Goal: Task Accomplishment & Management: Manage account settings

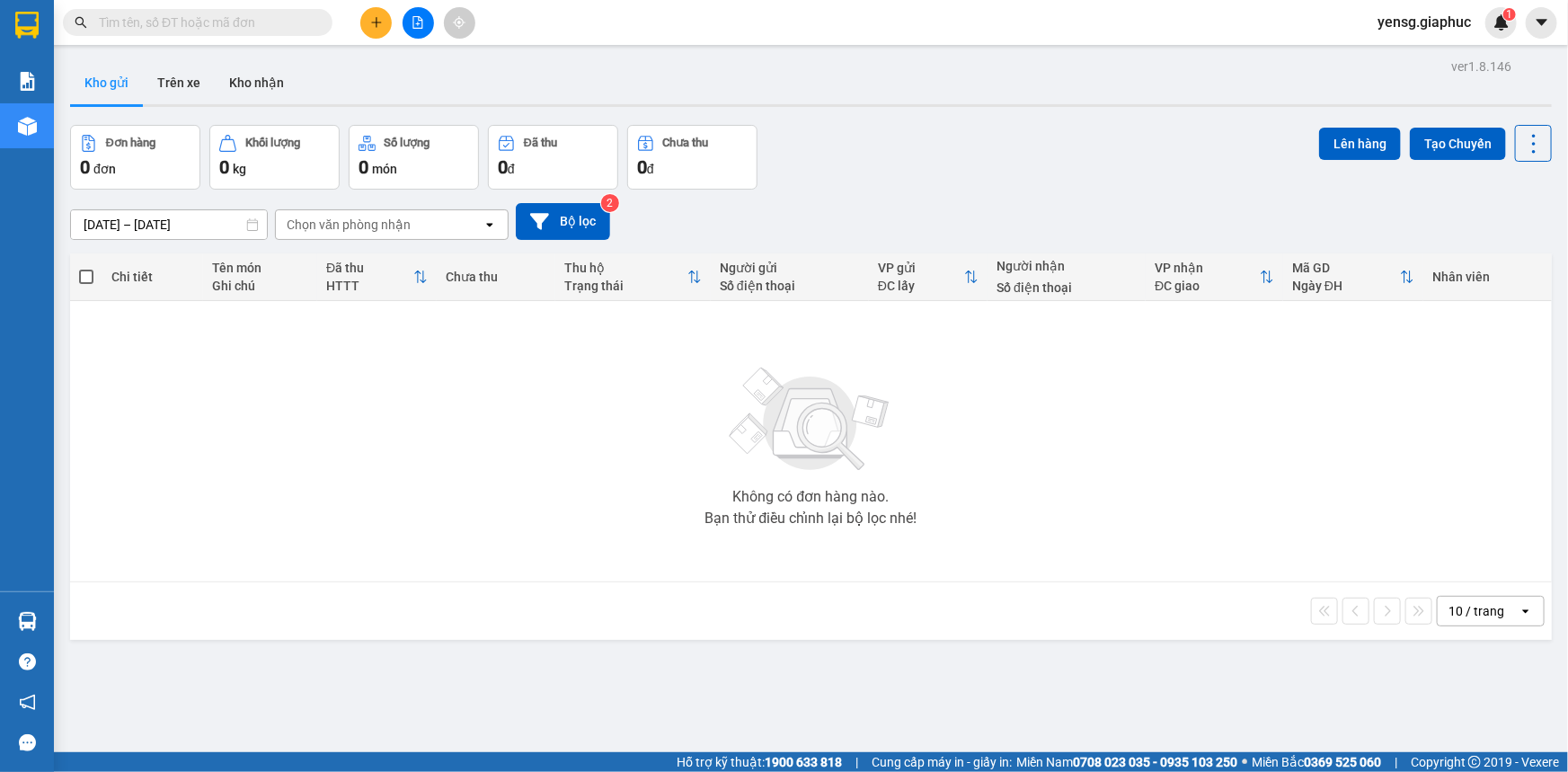
click at [297, 31] on input "text" at bounding box center [204, 22] width 212 height 19
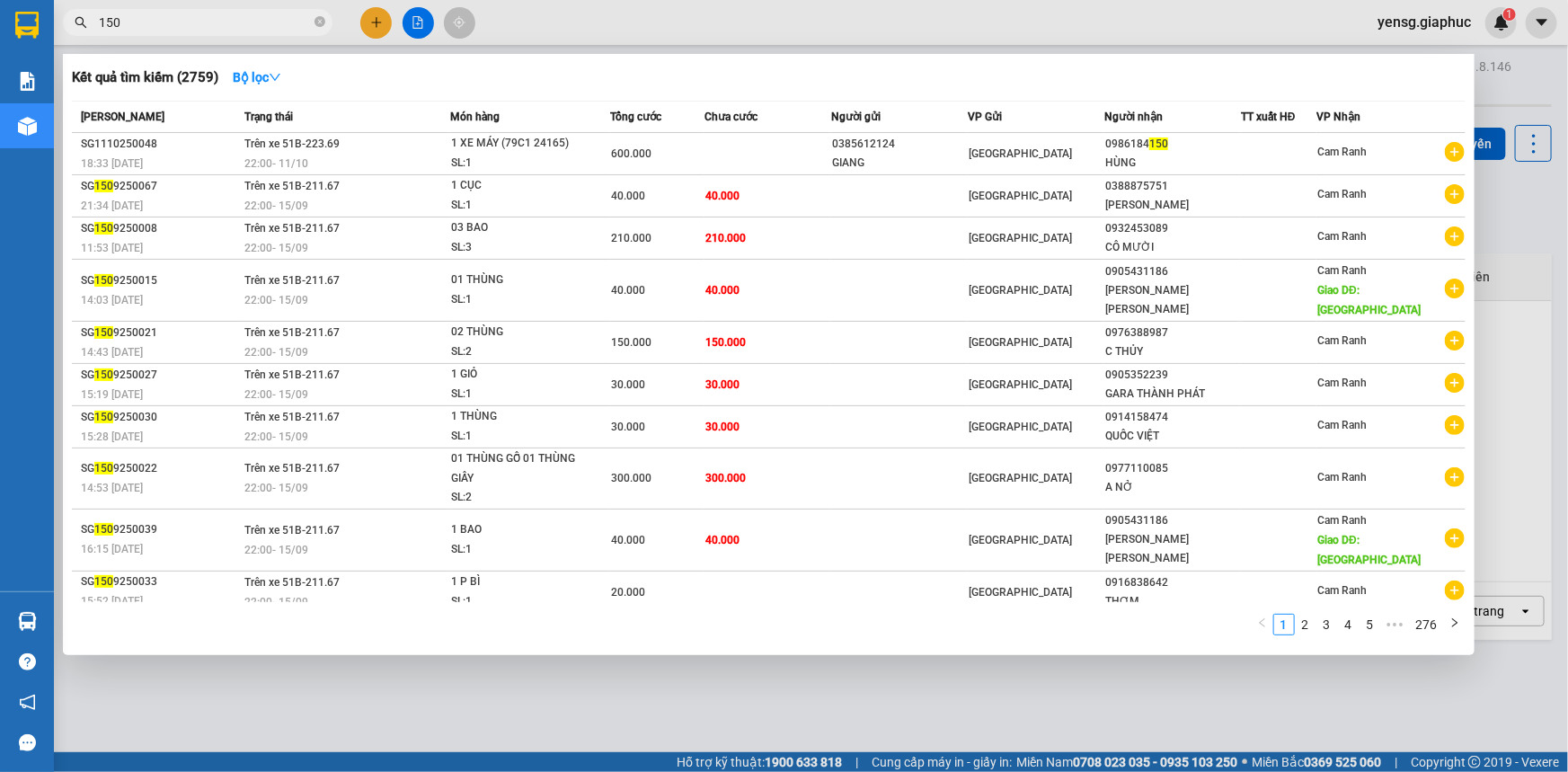
type input "150"
click at [362, 20] on div at bounding box center [784, 386] width 1568 height 772
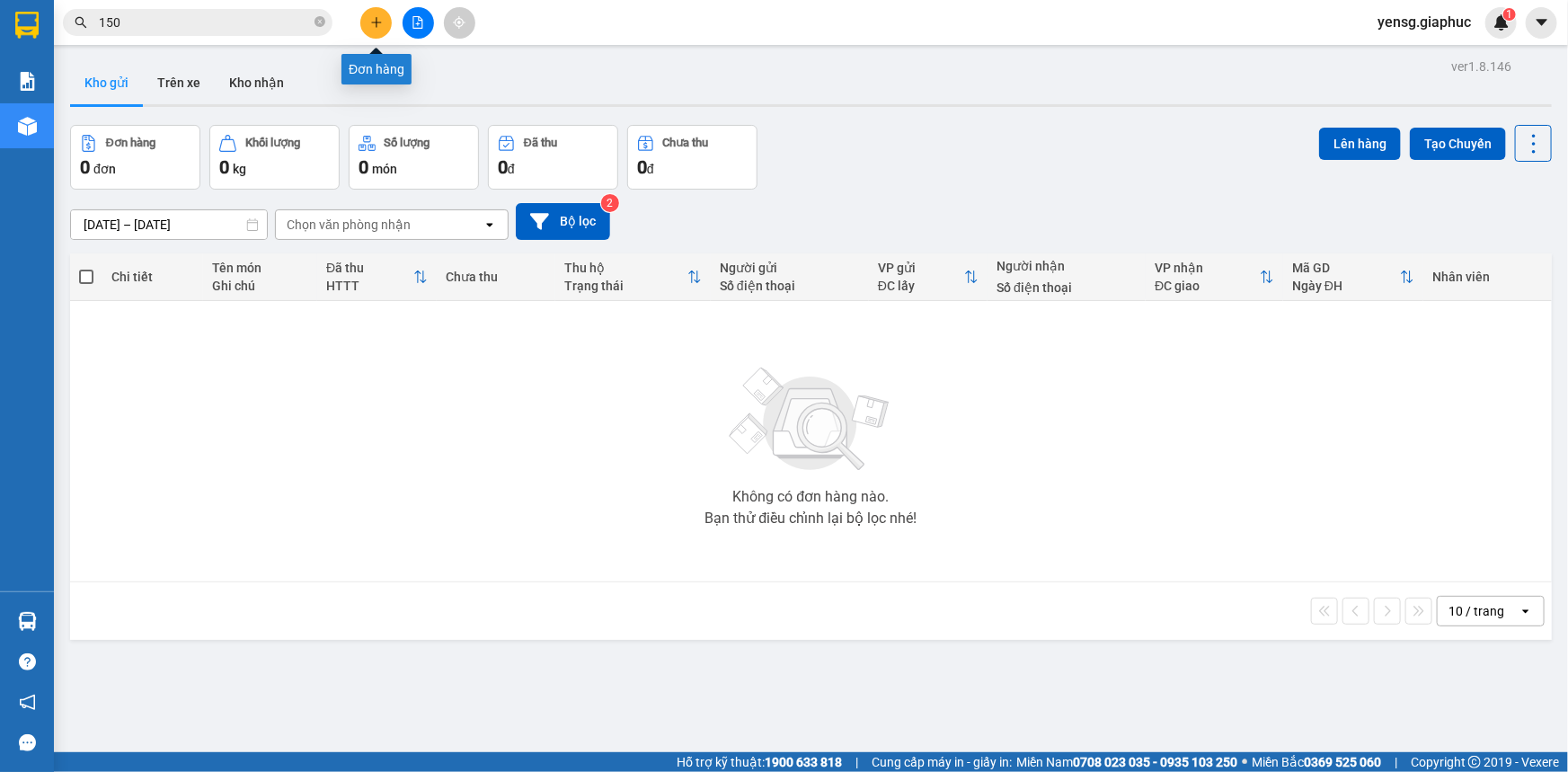
click at [362, 20] on button at bounding box center [376, 23] width 31 height 31
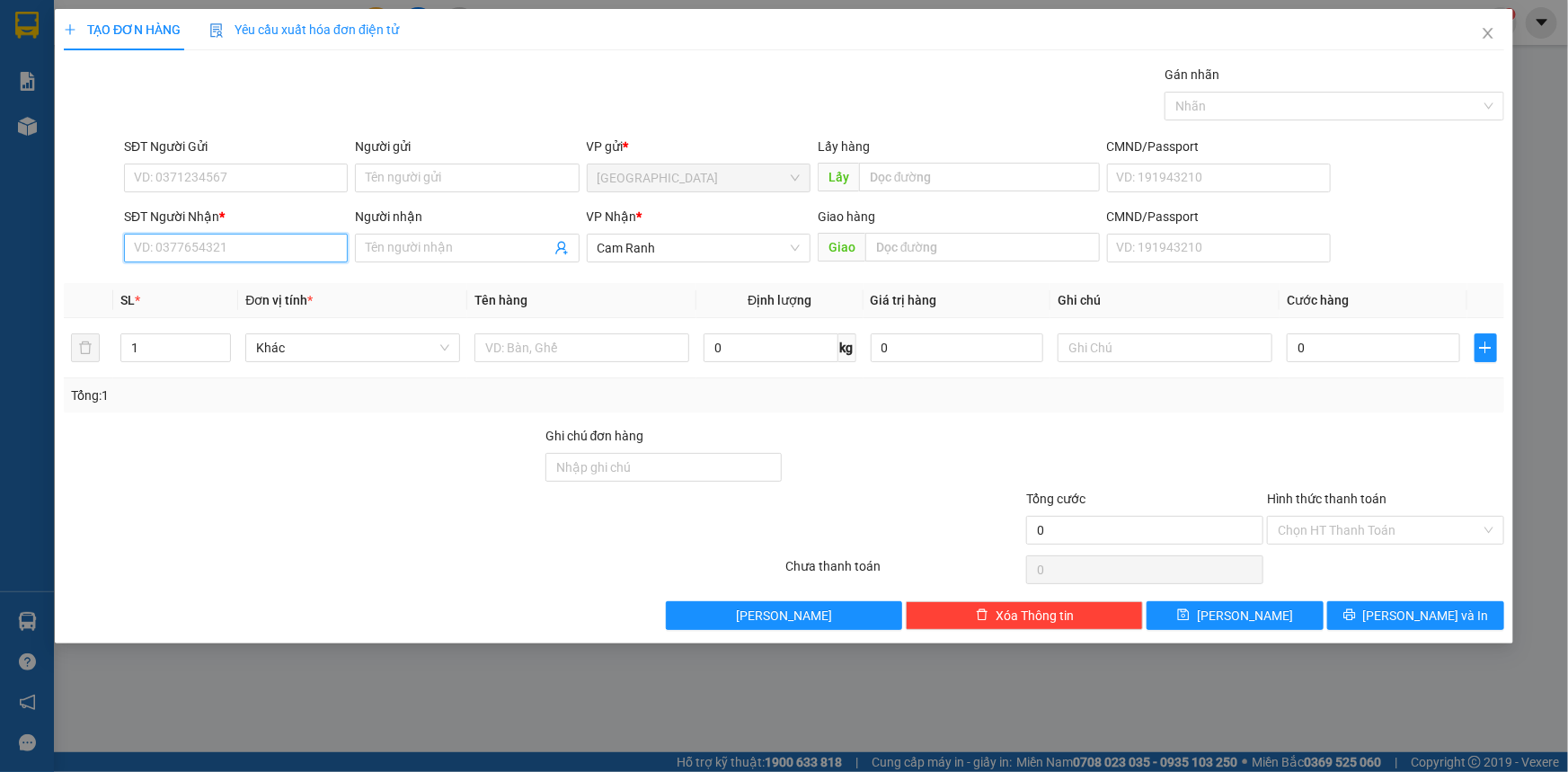
click at [252, 252] on input "SĐT Người Nhận *" at bounding box center [236, 248] width 224 height 29
click at [261, 271] on div "0849075285 - LOAN" at bounding box center [236, 283] width 224 height 29
type input "0849075285"
type input "LOAN"
type input "0849075285"
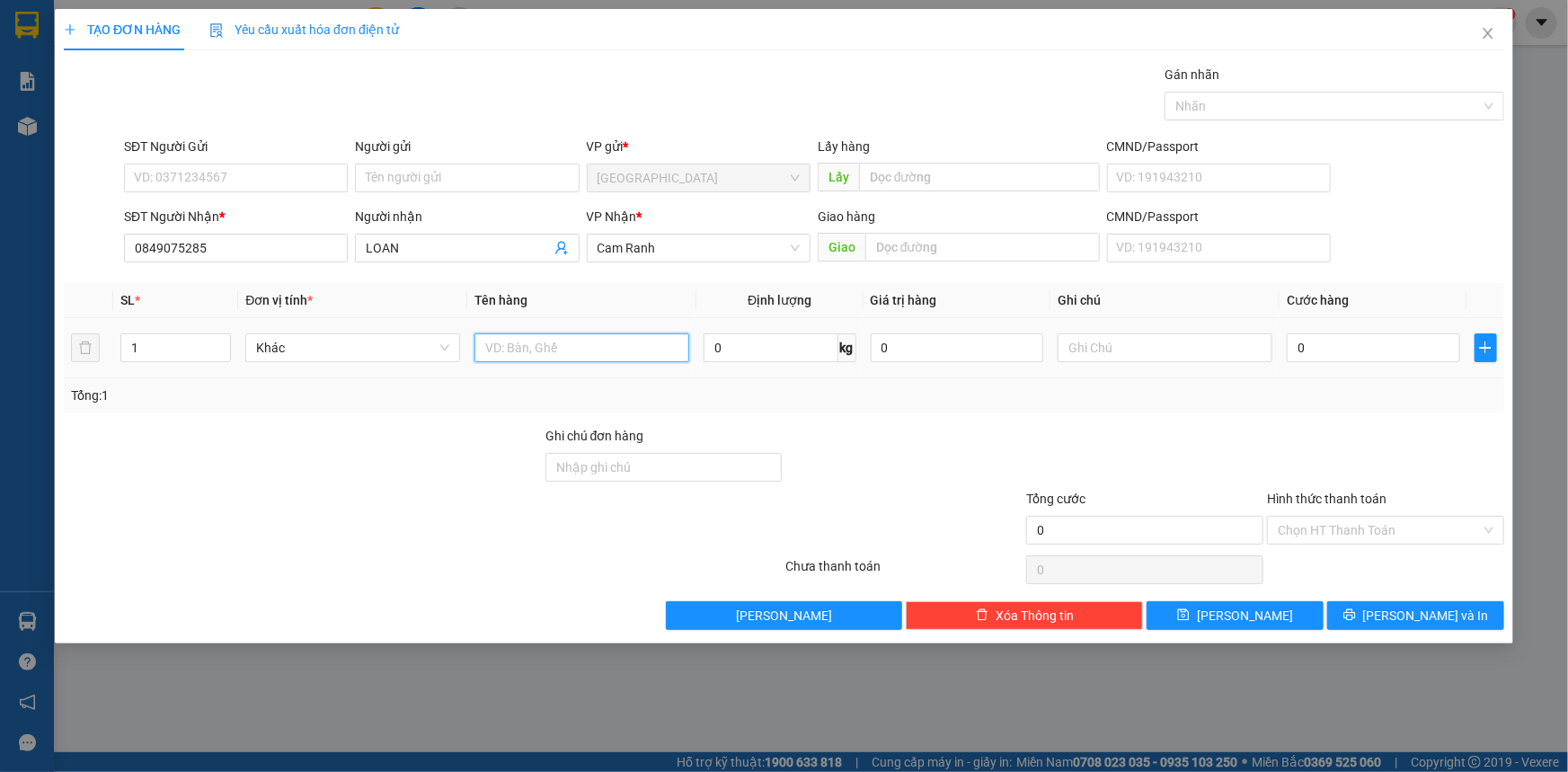
click at [565, 351] on input "text" at bounding box center [582, 347] width 215 height 29
type input "1 KIỆN"
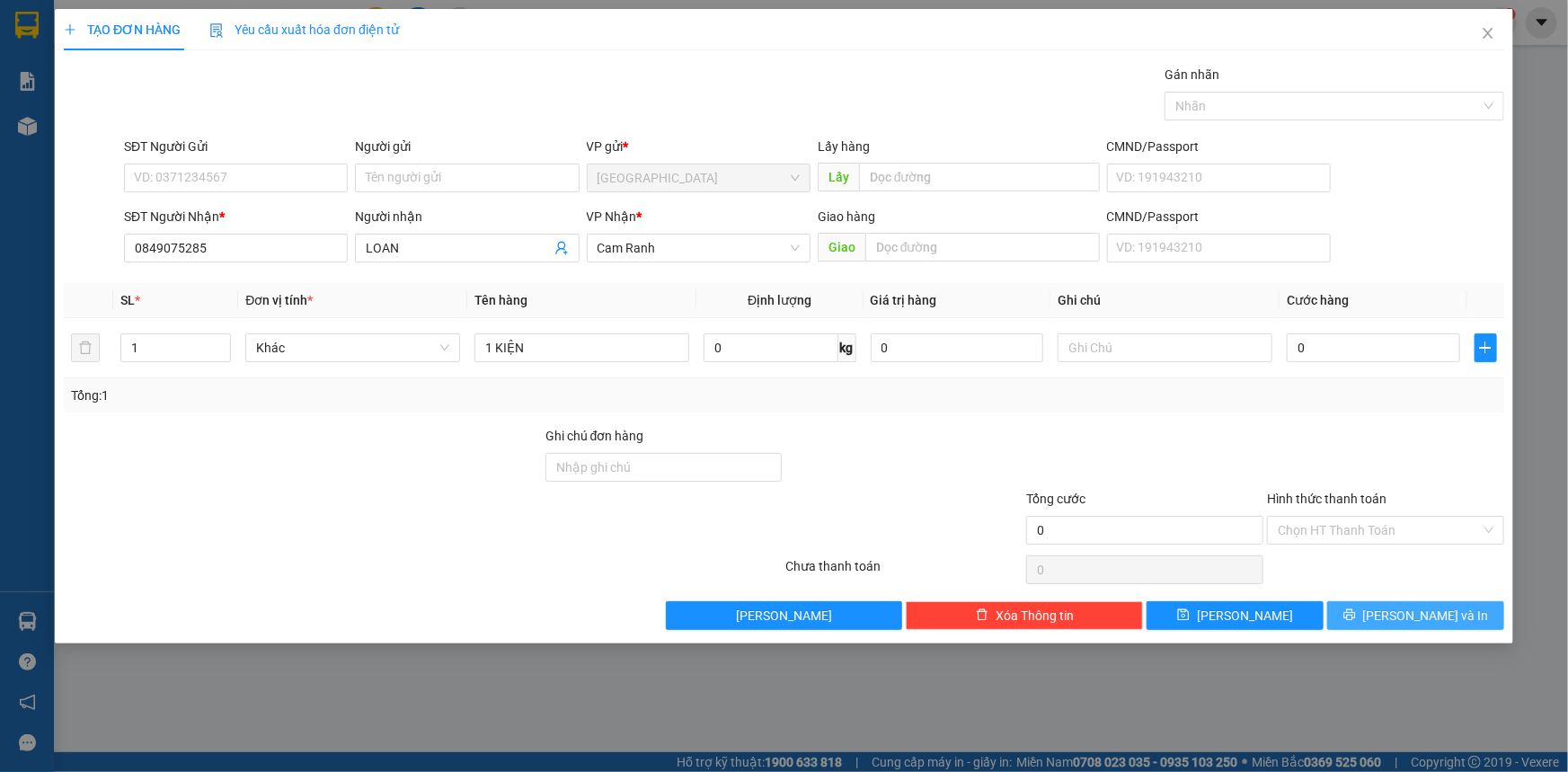
click at [1366, 605] on button "Lưu và In" at bounding box center [1415, 616] width 177 height 29
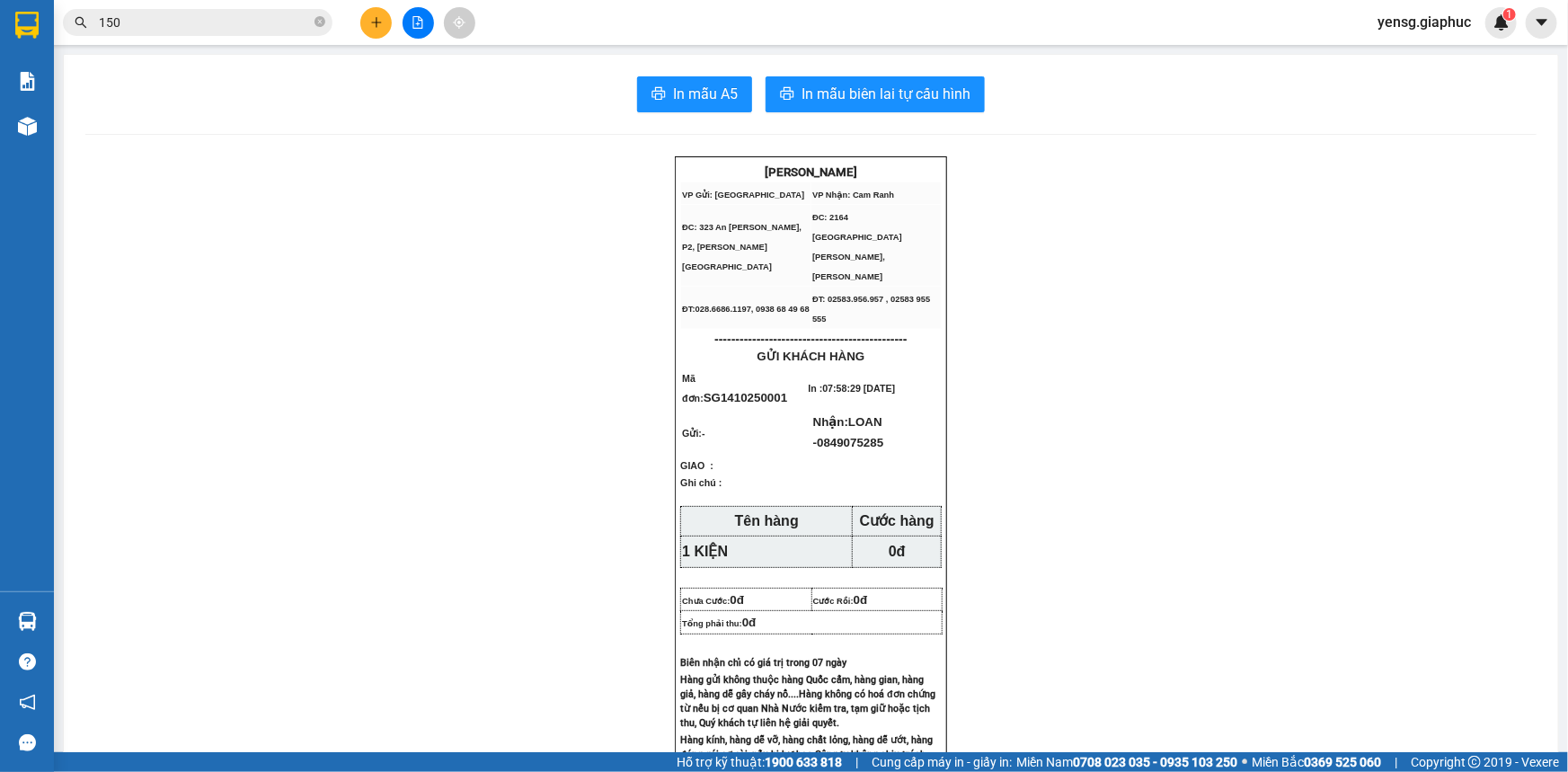
click at [233, 15] on input "150" at bounding box center [204, 22] width 212 height 19
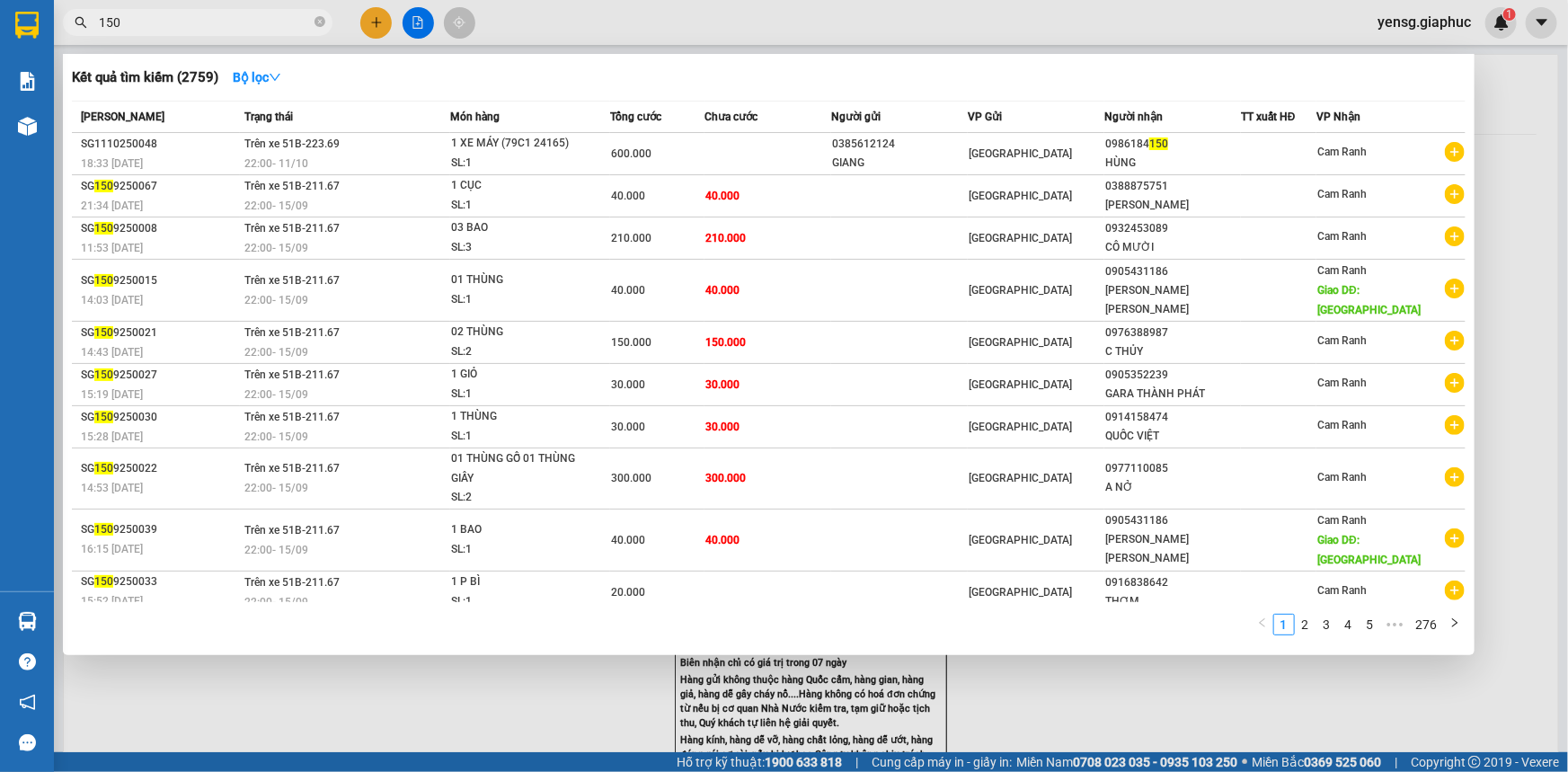
click at [233, 15] on input "150" at bounding box center [204, 22] width 212 height 19
click at [216, 19] on input "150" at bounding box center [204, 22] width 212 height 19
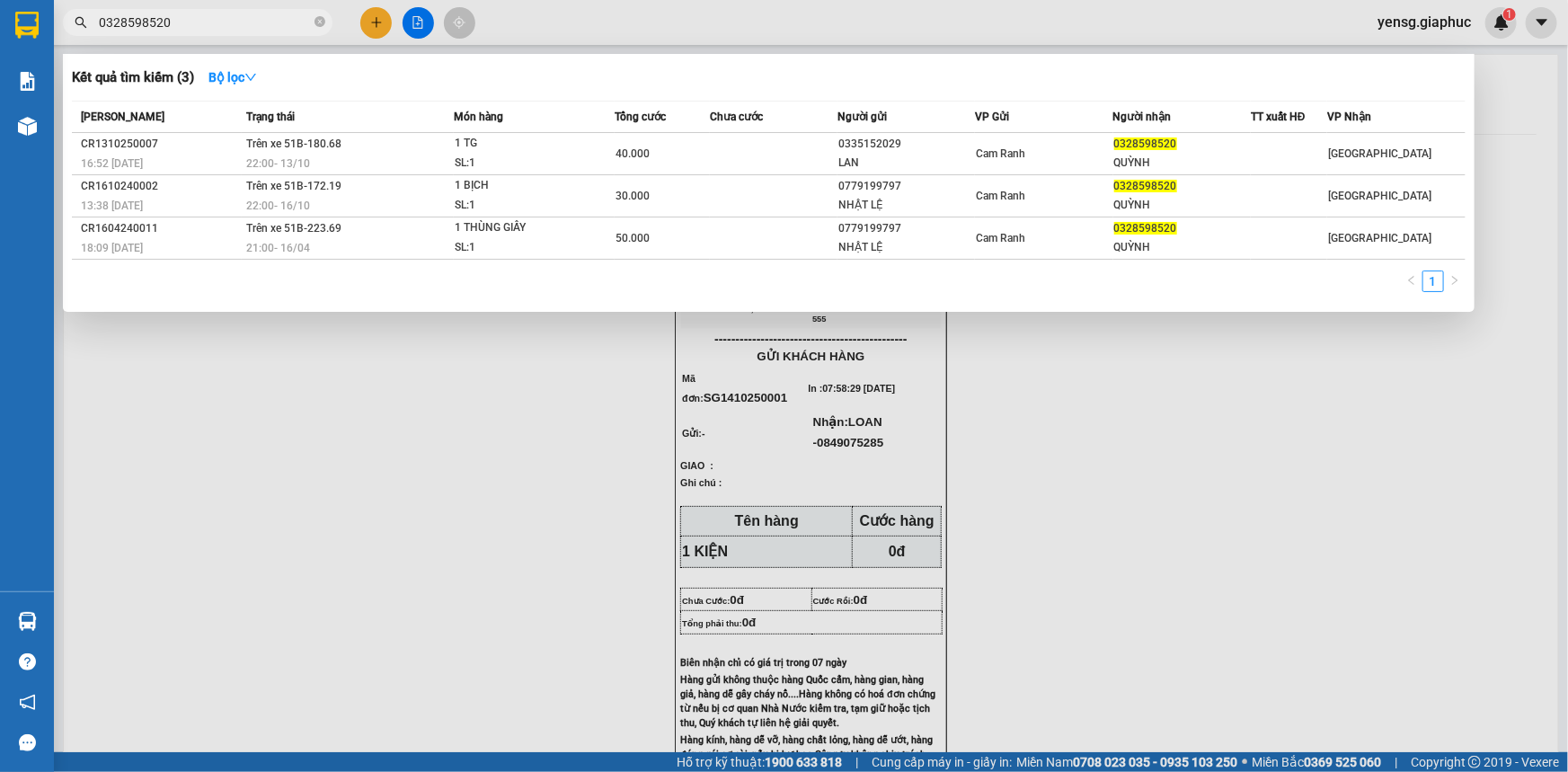
type input "0328598520"
drag, startPoint x: 254, startPoint y: 442, endPoint x: 251, endPoint y: 411, distance: 31.1
click at [256, 427] on div at bounding box center [784, 386] width 1568 height 772
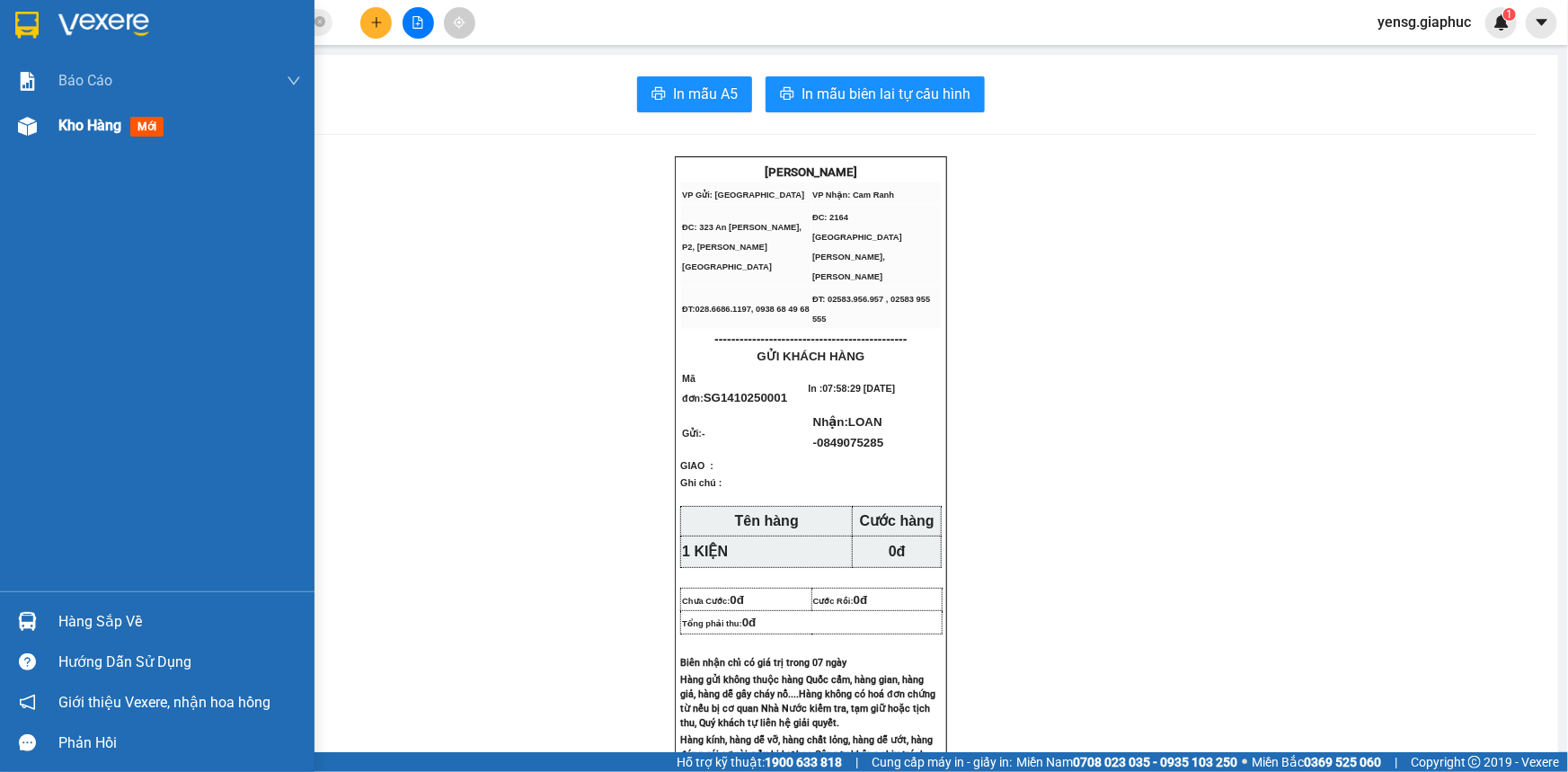
click at [27, 126] on img at bounding box center [27, 126] width 19 height 19
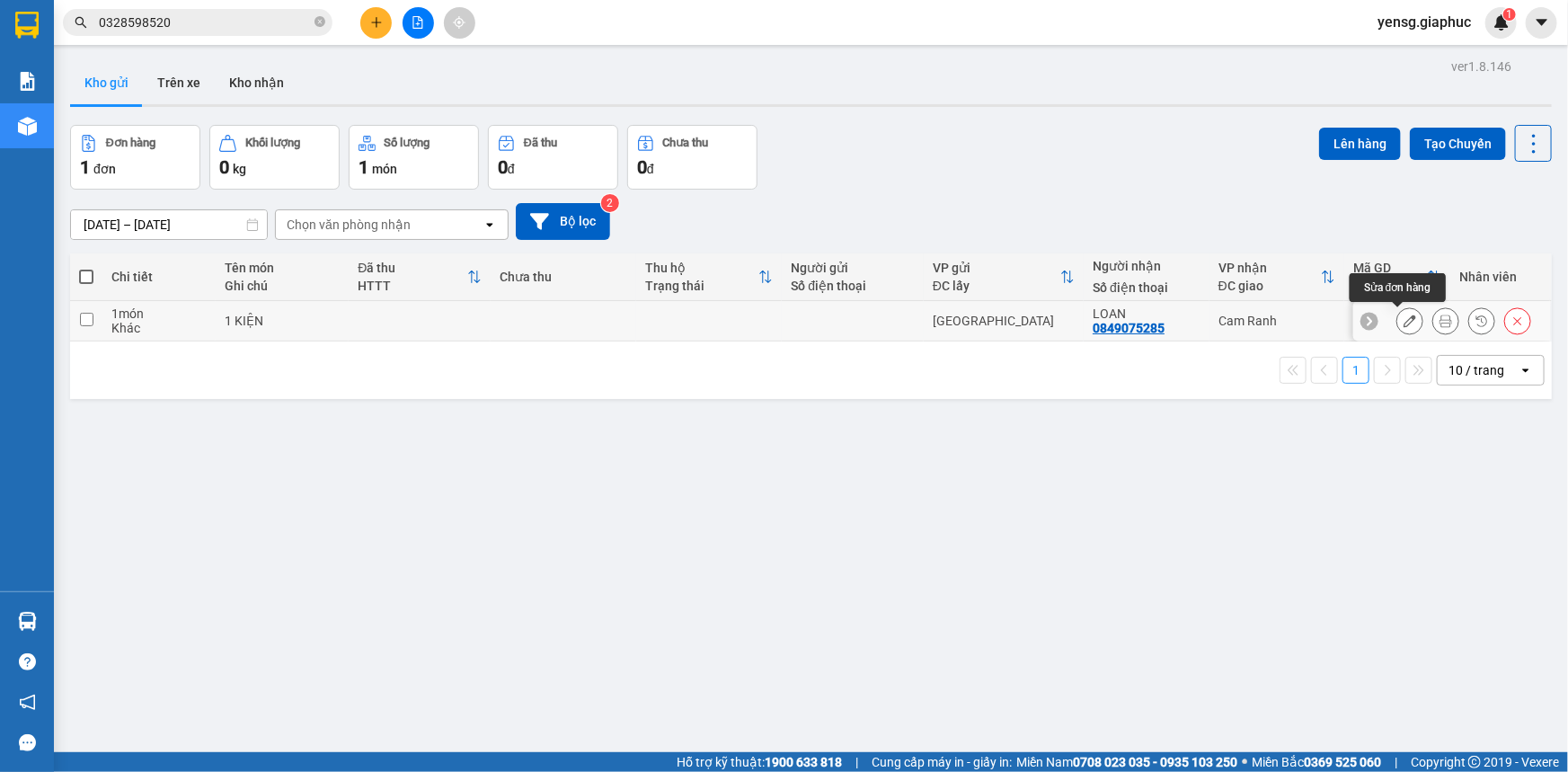
click at [1403, 324] on icon at bounding box center [1410, 321] width 13 height 13
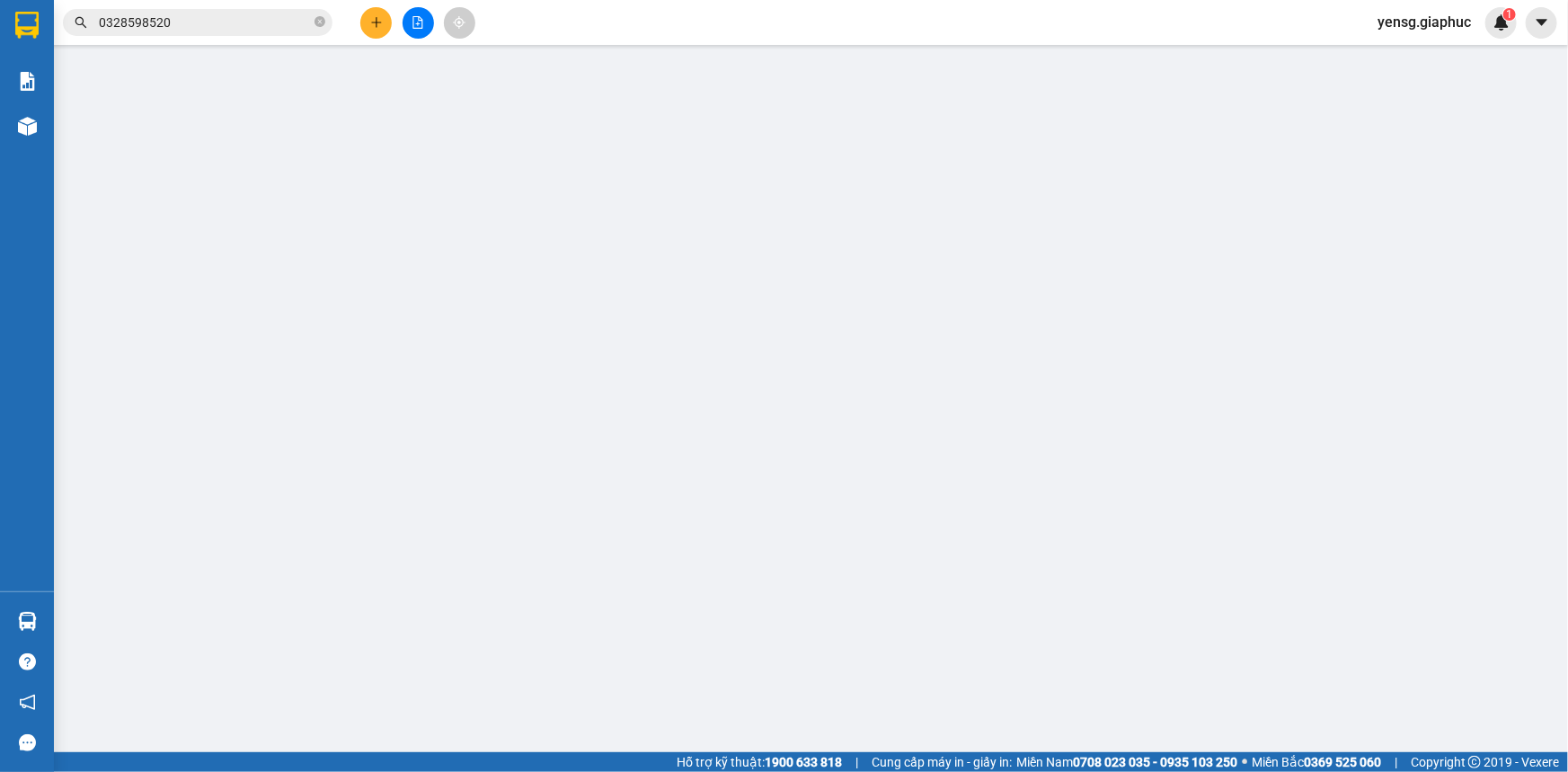
type input "0849075285"
type input "LOAN"
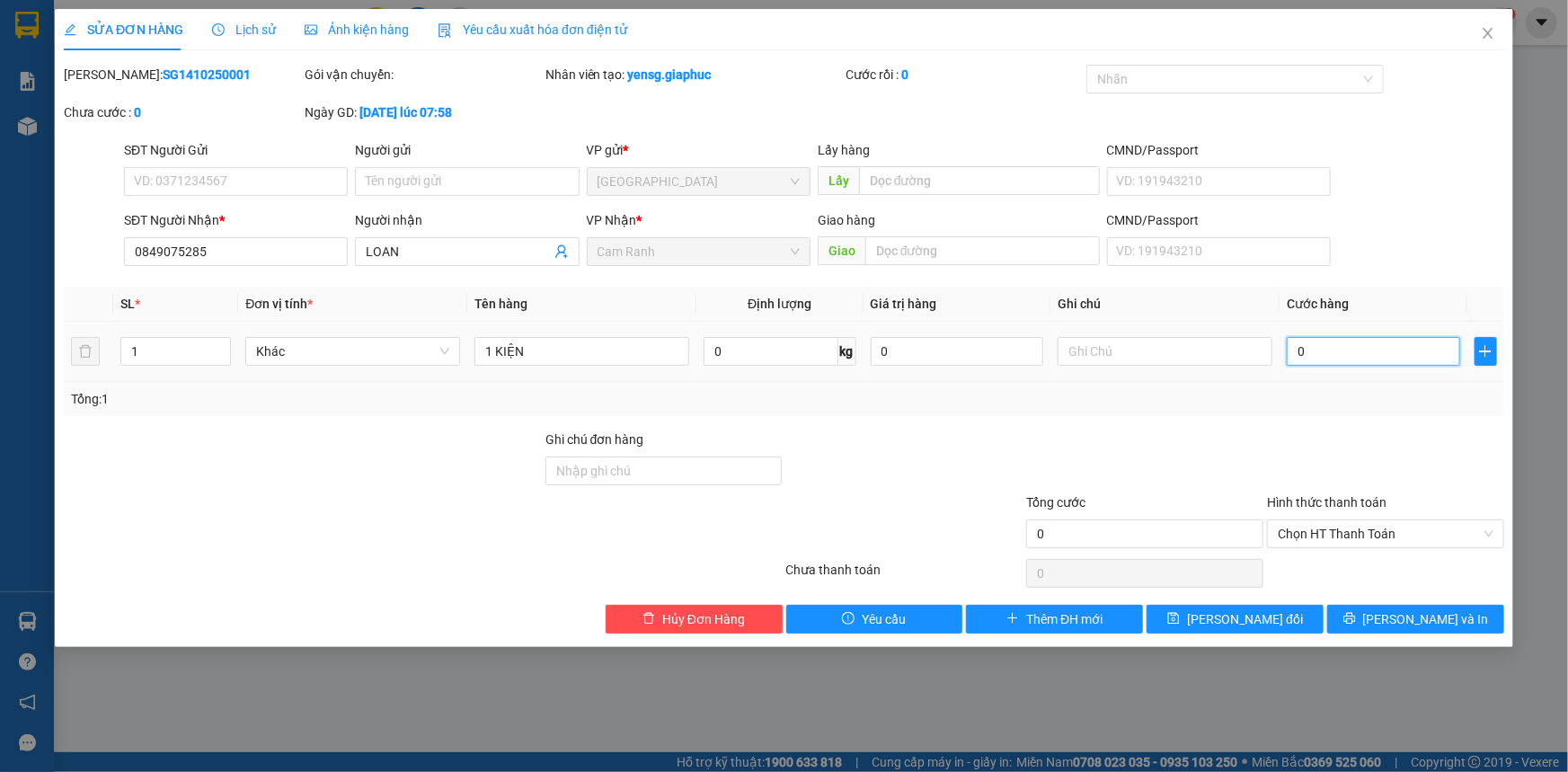
click at [1329, 355] on input "0" at bounding box center [1373, 351] width 173 height 29
type input "4"
type input "40"
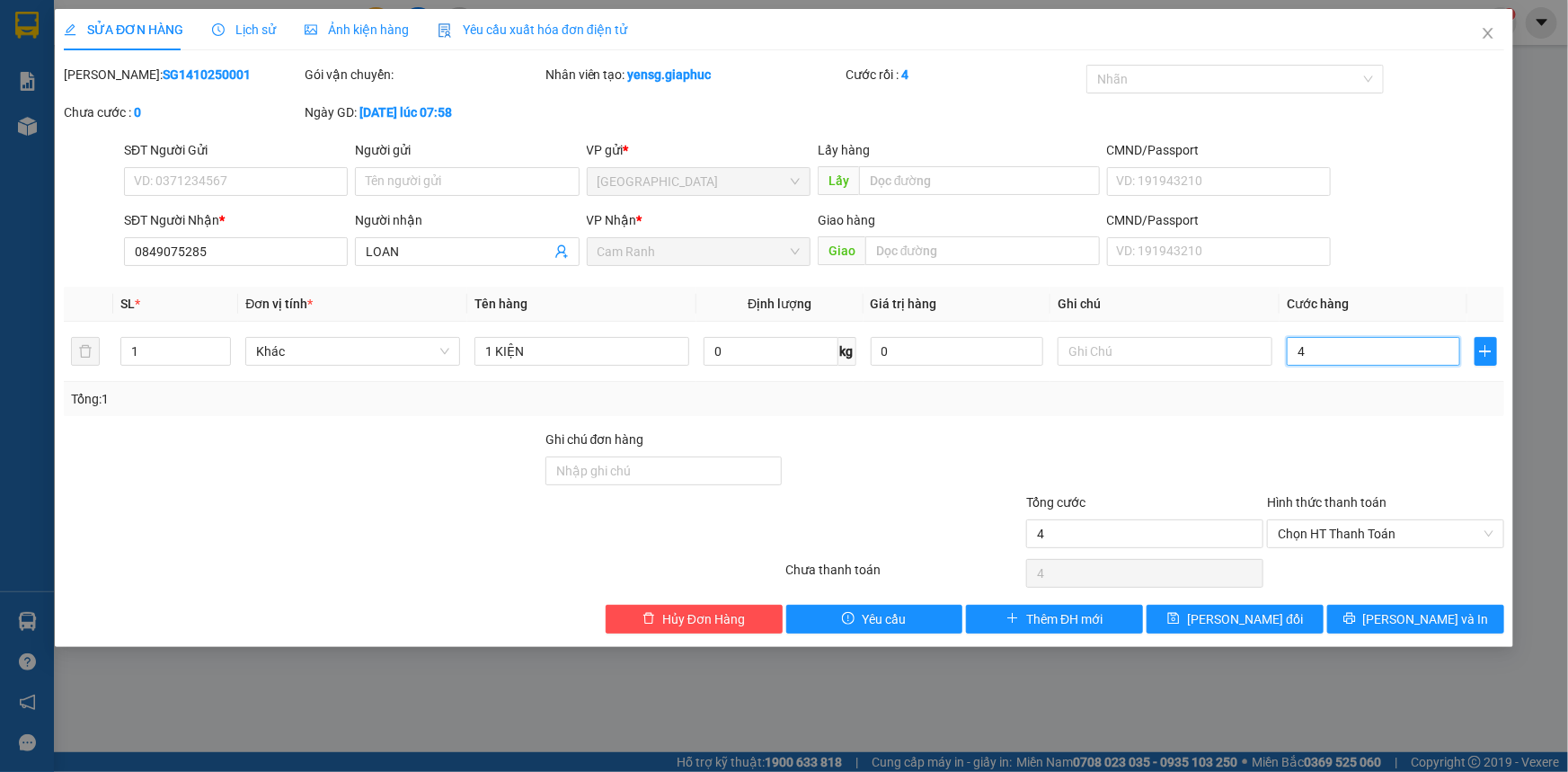
type input "40"
type input "40.000"
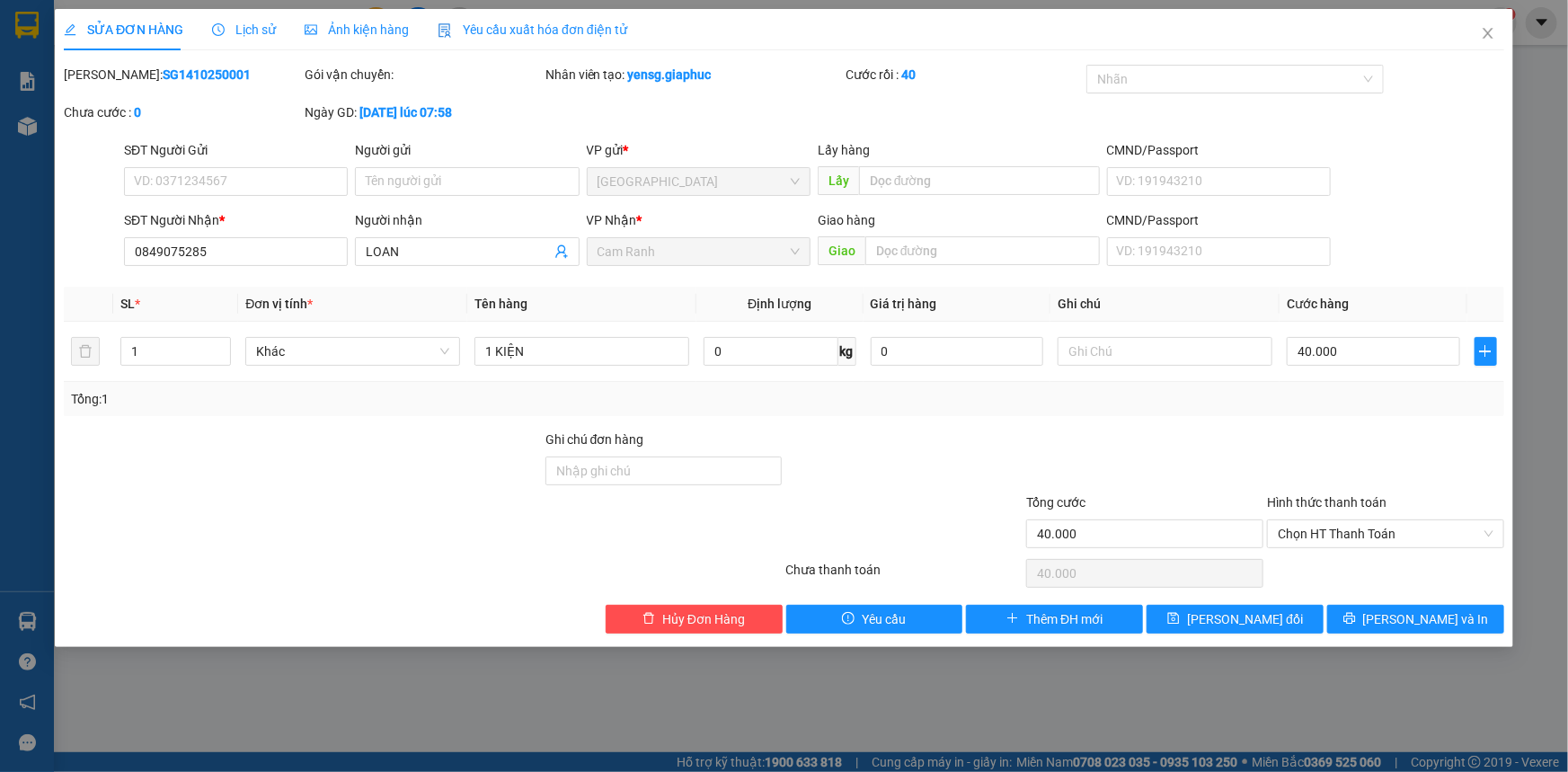
click at [1327, 396] on div "Tổng: 1" at bounding box center [784, 399] width 1426 height 19
click at [1267, 616] on span "Lưu thay đổi" at bounding box center [1244, 619] width 116 height 19
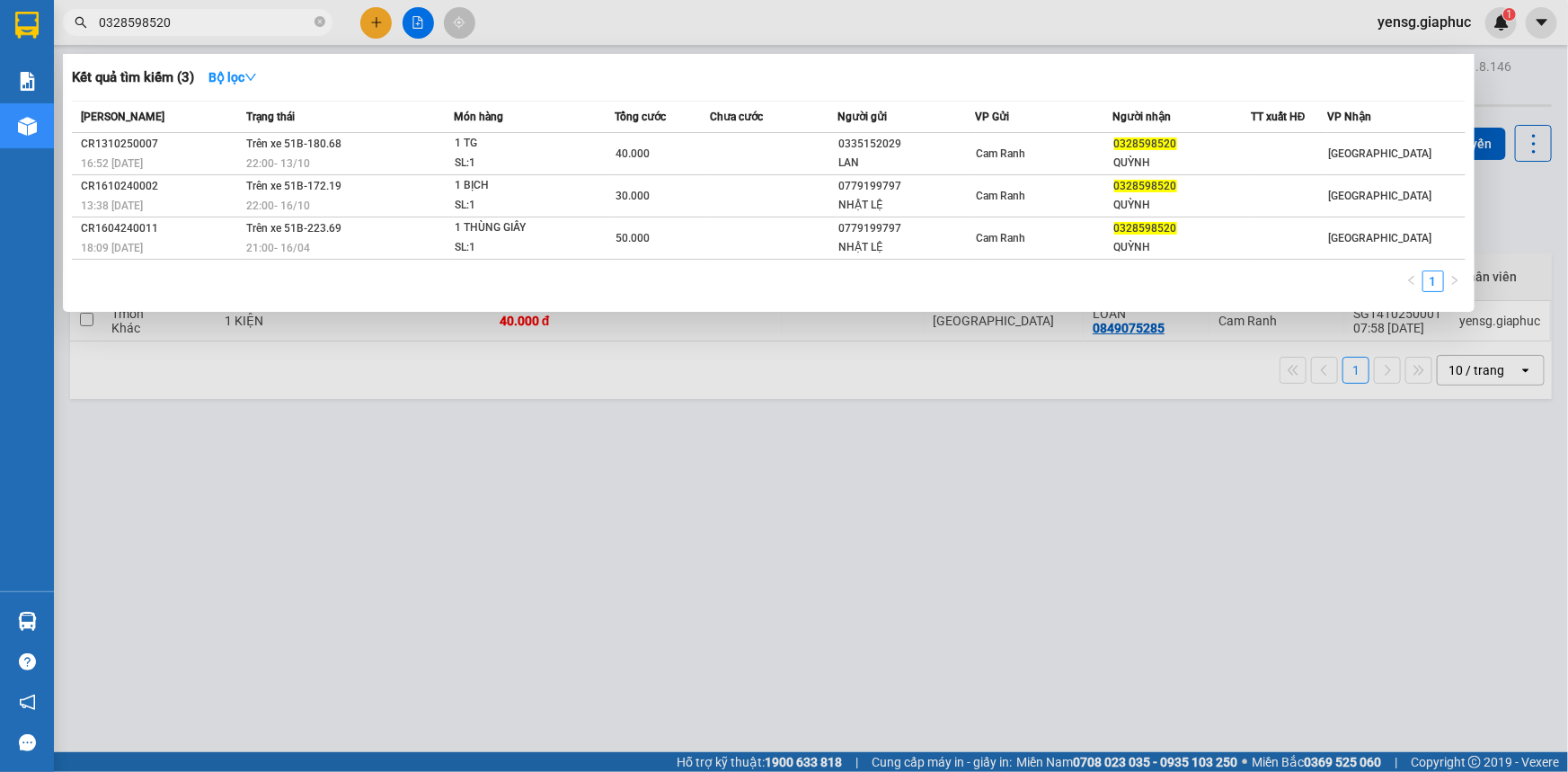
click at [231, 28] on input "0328598520" at bounding box center [204, 22] width 212 height 19
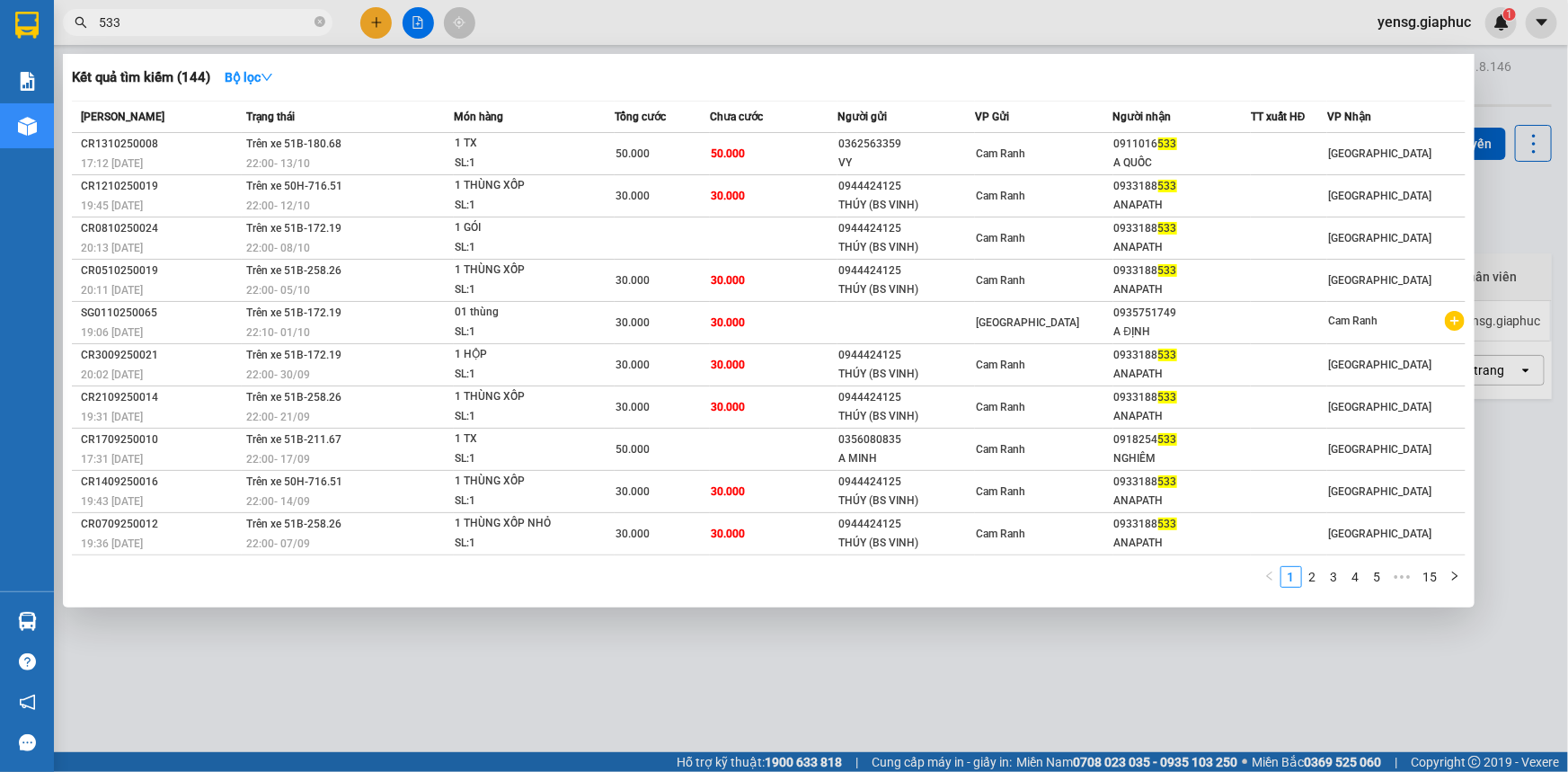
click at [652, 717] on div at bounding box center [784, 386] width 1568 height 772
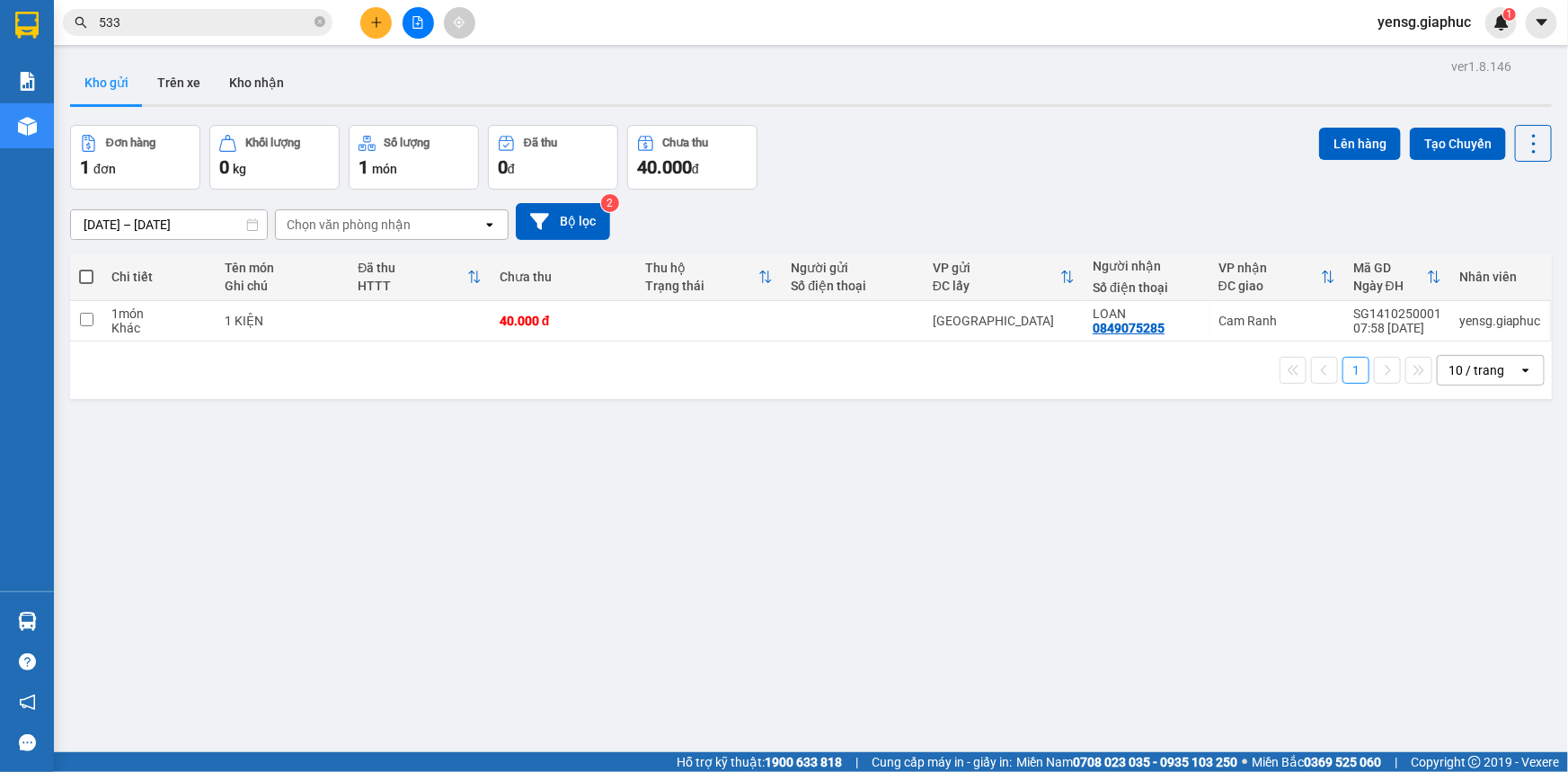
click at [180, 23] on input "533" at bounding box center [204, 22] width 212 height 19
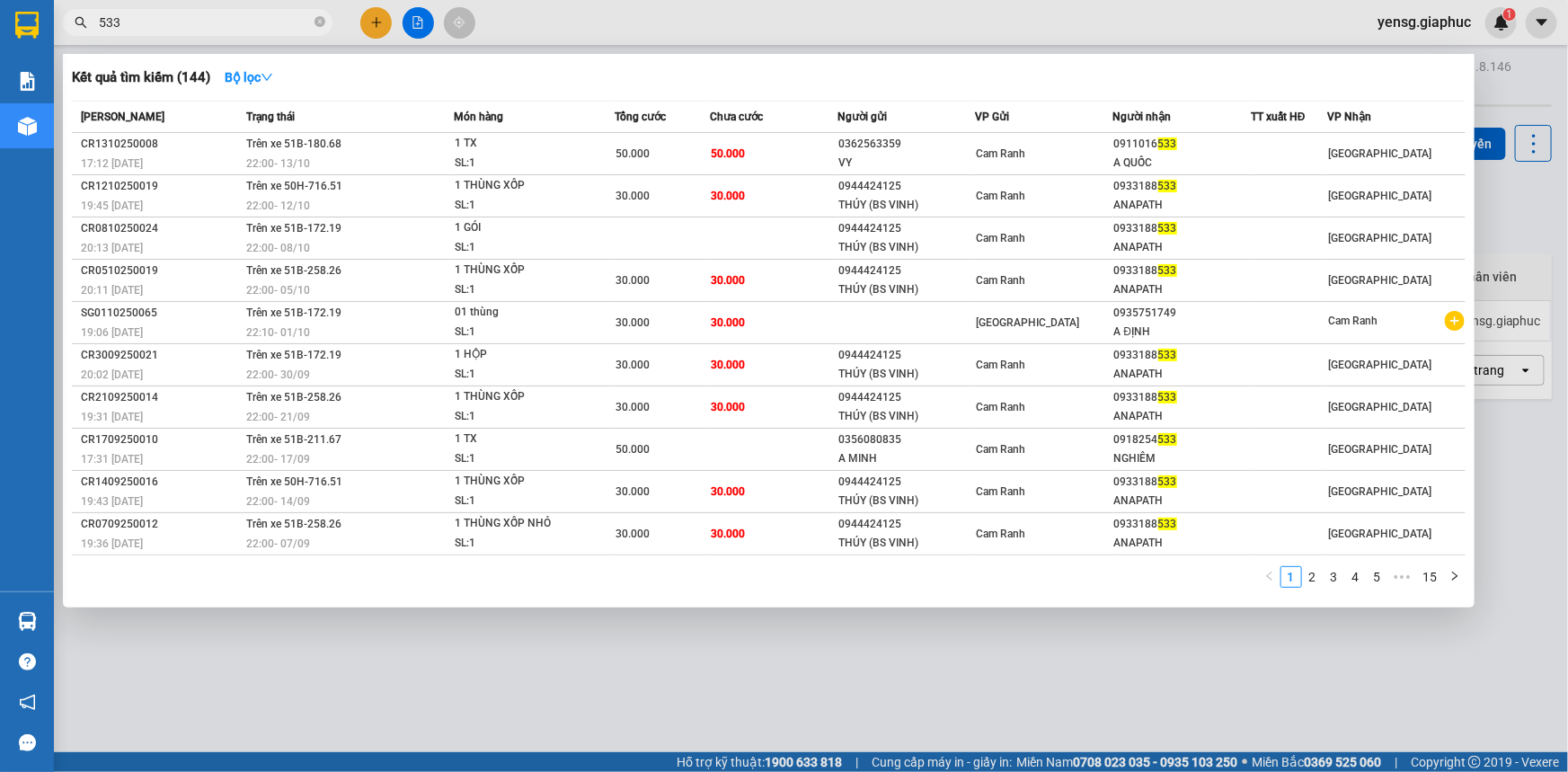
click at [180, 23] on input "533" at bounding box center [204, 22] width 212 height 19
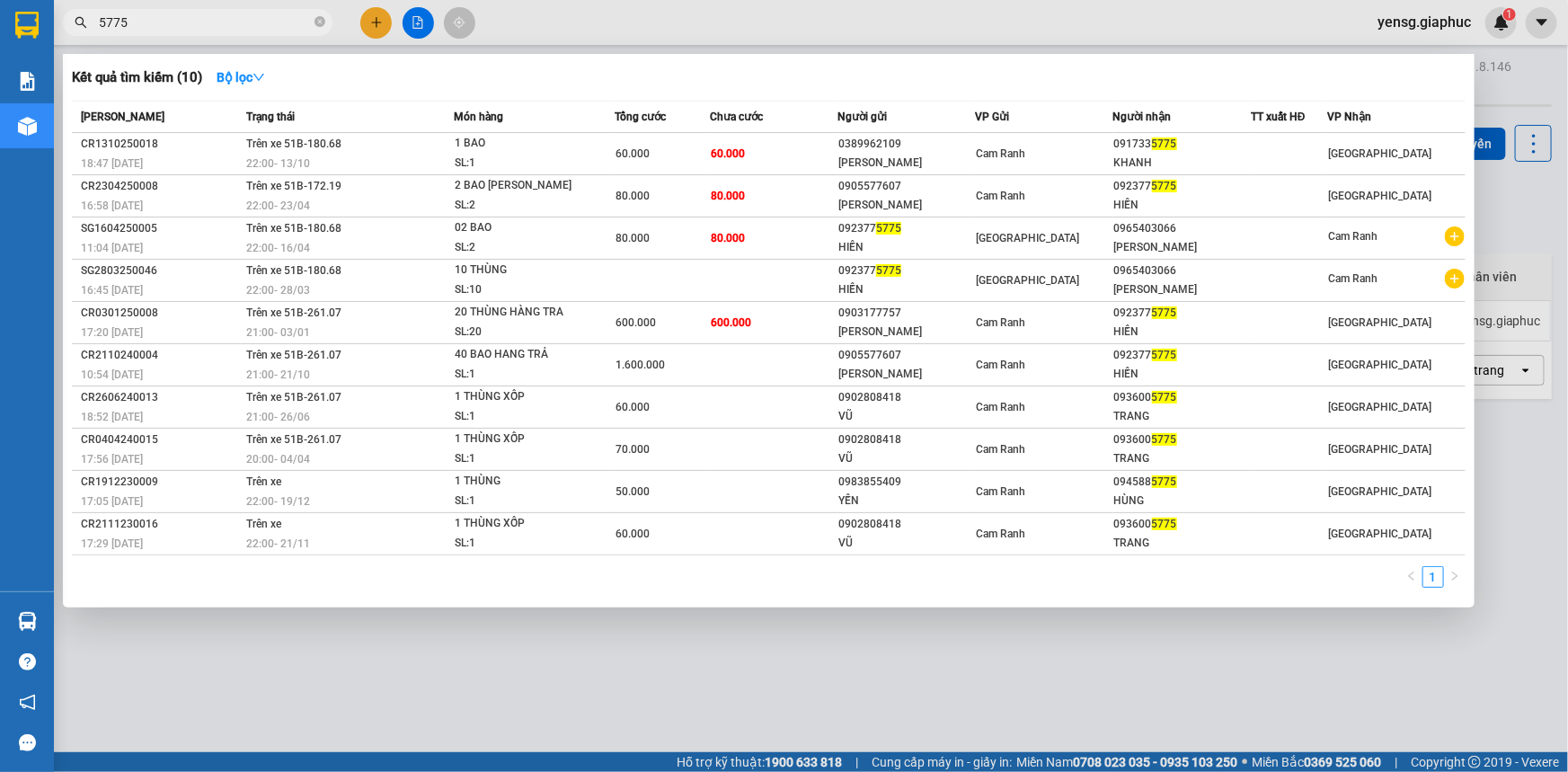
click at [121, 18] on input "5775" at bounding box center [204, 22] width 212 height 19
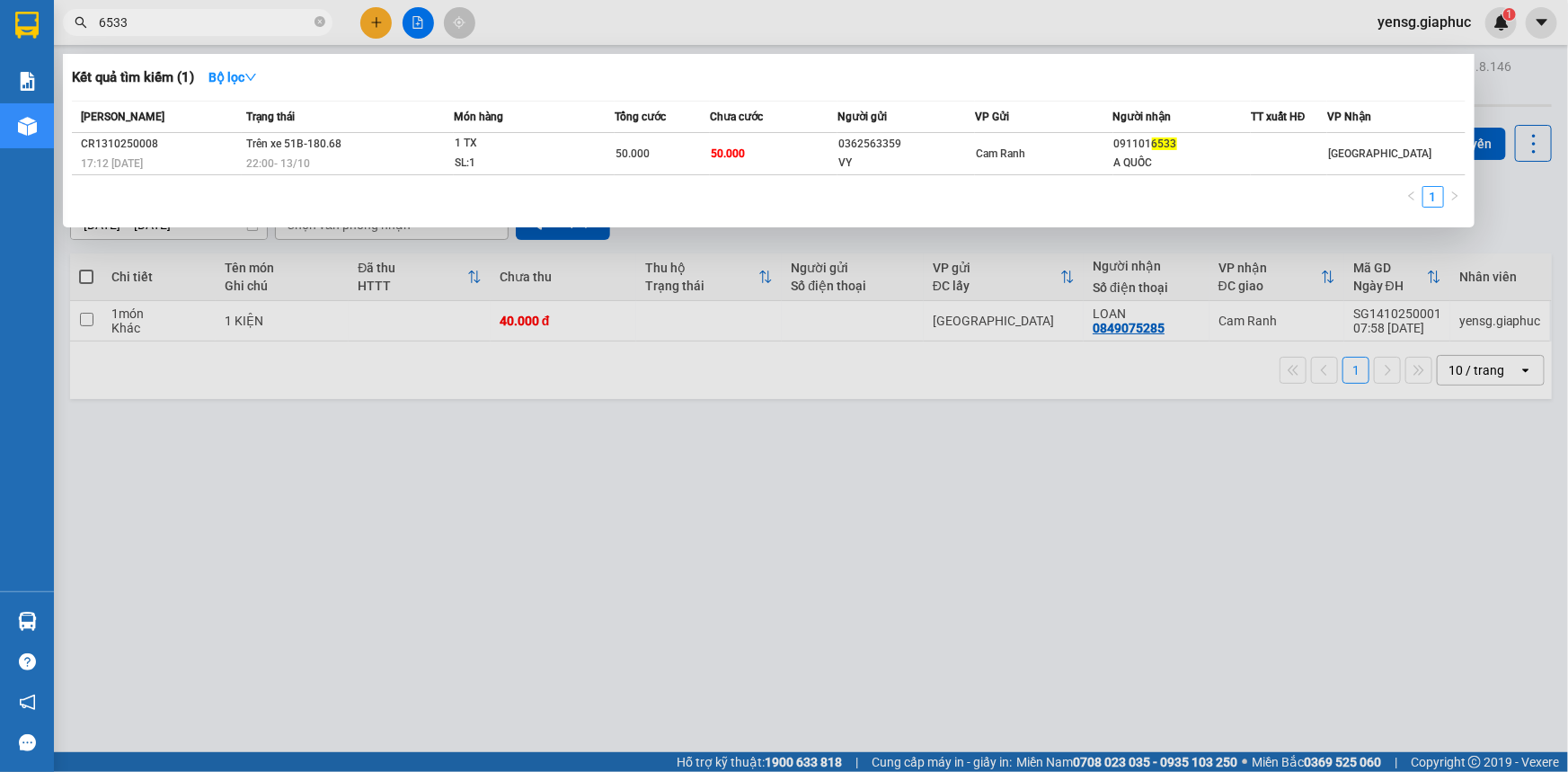
click at [252, 19] on input "6533" at bounding box center [204, 22] width 212 height 19
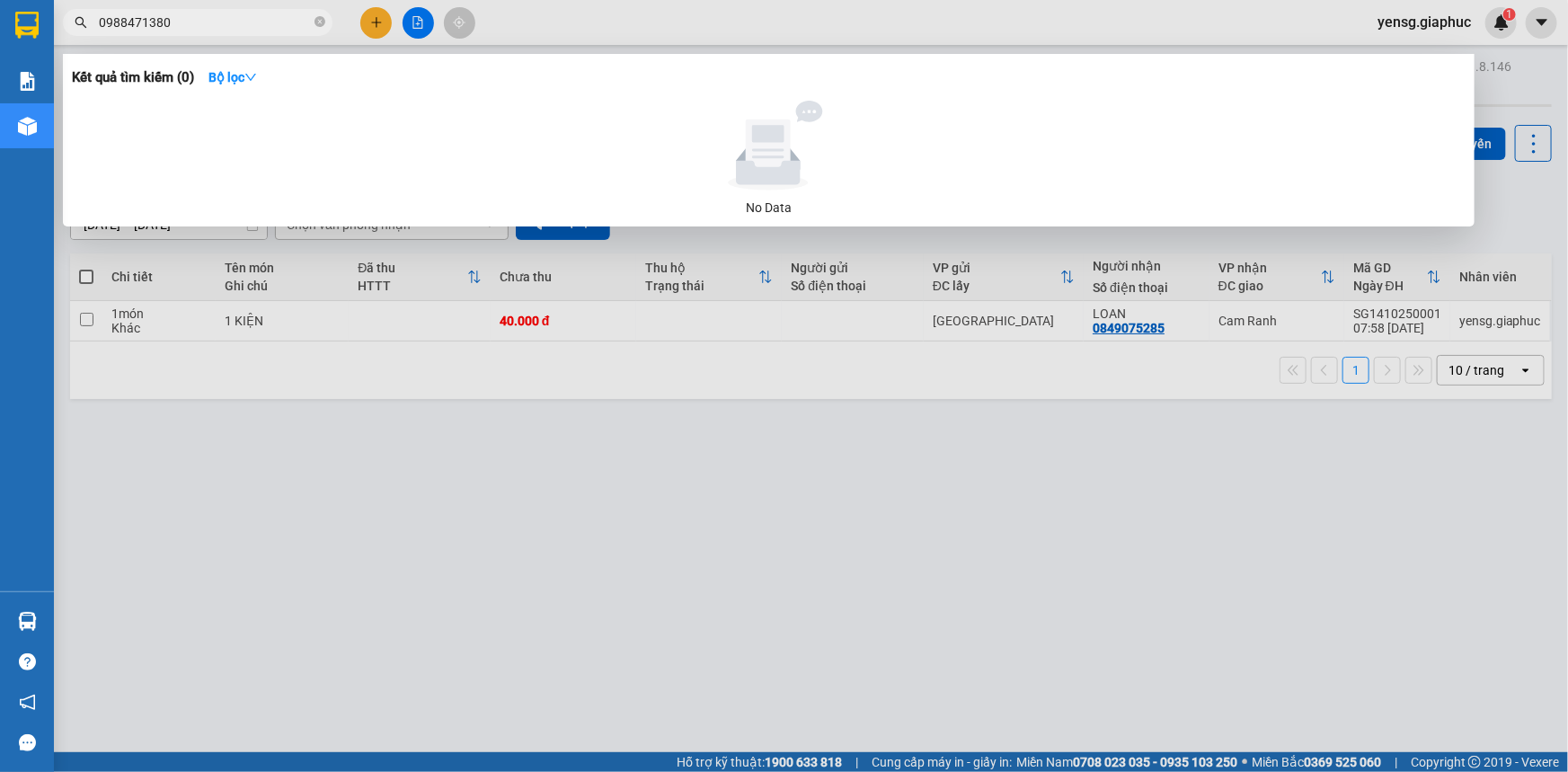
click at [146, 25] on input "0988471380" at bounding box center [204, 22] width 212 height 19
click at [339, 557] on div at bounding box center [784, 386] width 1568 height 772
click at [134, 14] on input "0988471380" at bounding box center [204, 22] width 212 height 19
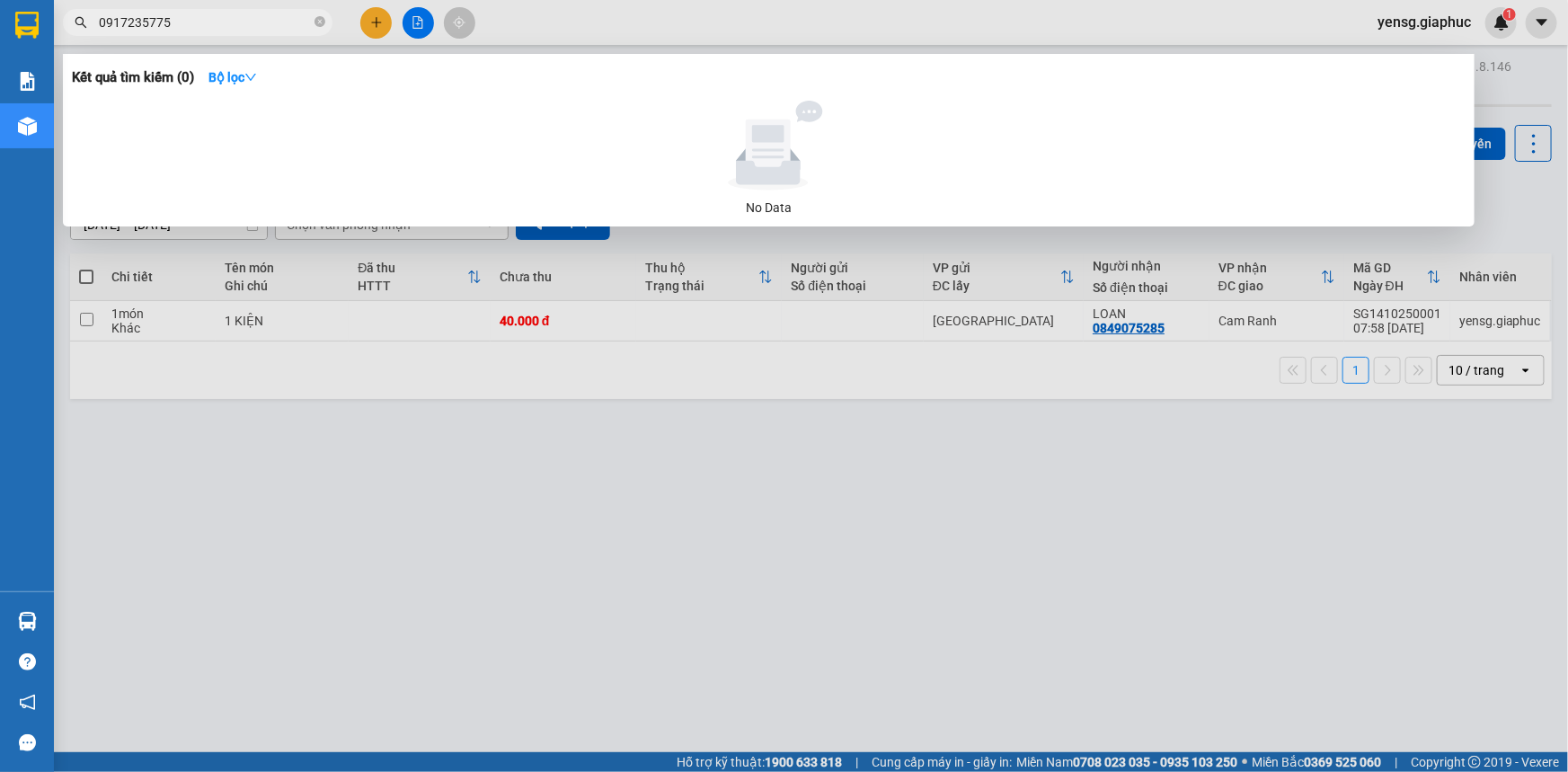
click at [699, 481] on div at bounding box center [784, 386] width 1568 height 772
click at [265, 24] on input "0917235775" at bounding box center [204, 22] width 212 height 19
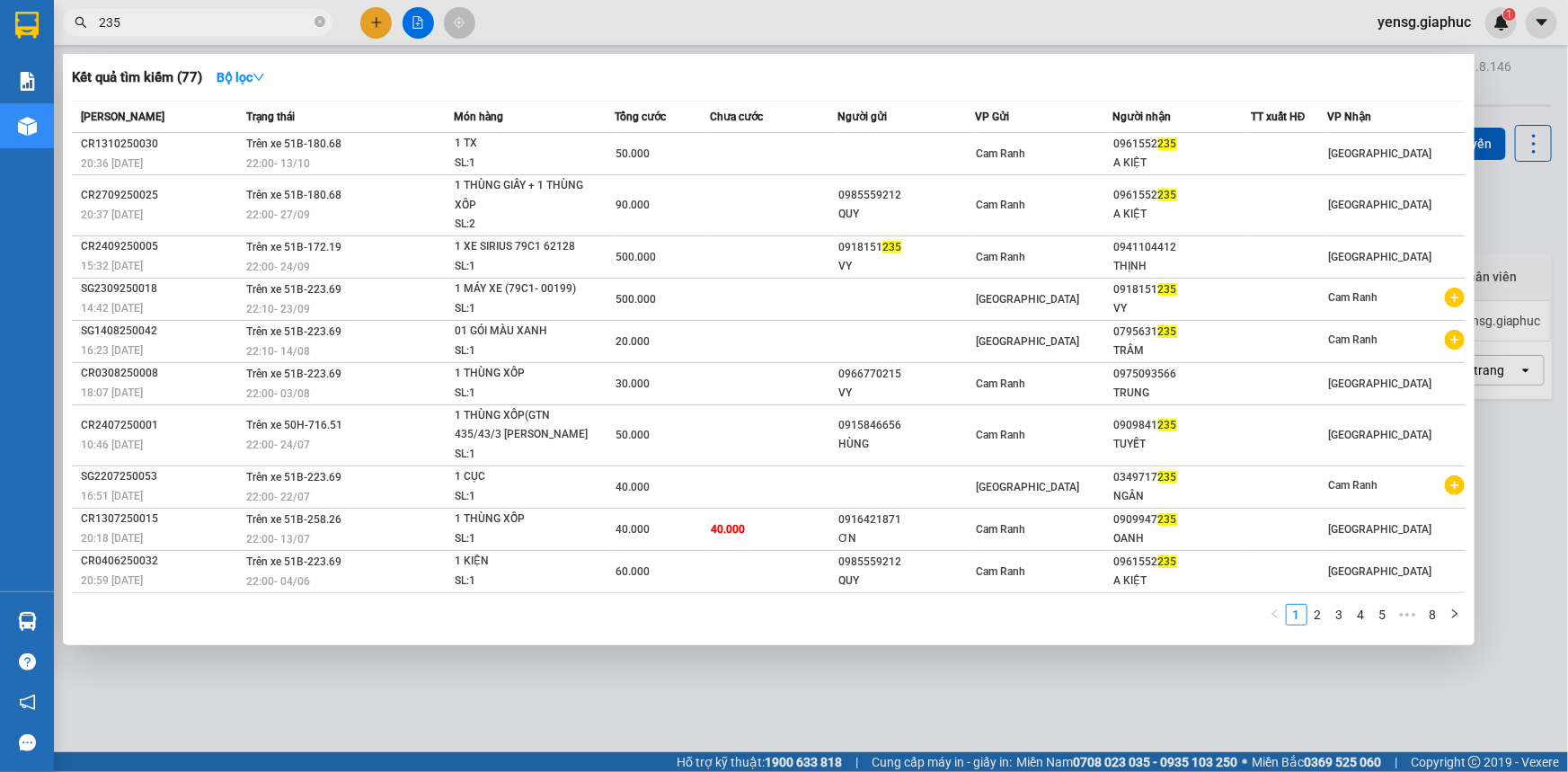
type input "235"
